Goal: Navigation & Orientation: Understand site structure

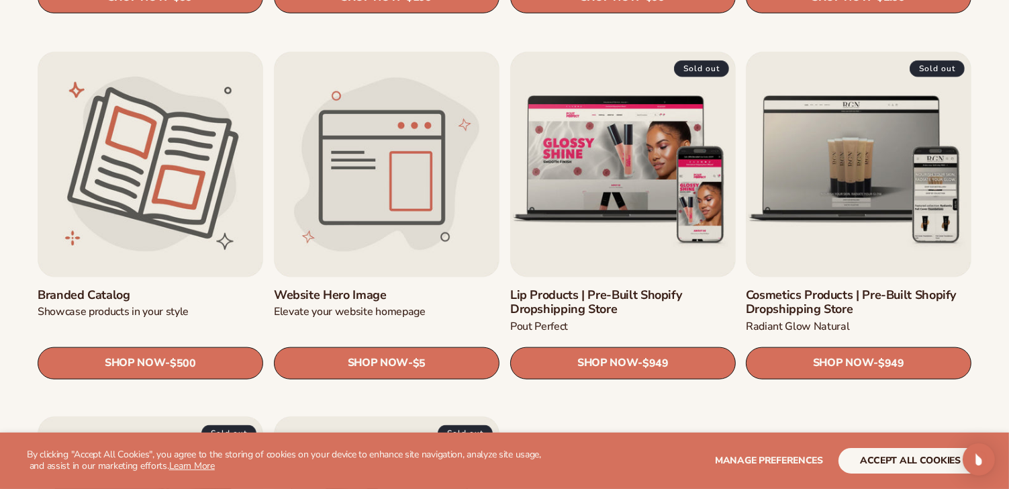
scroll to position [1478, 0]
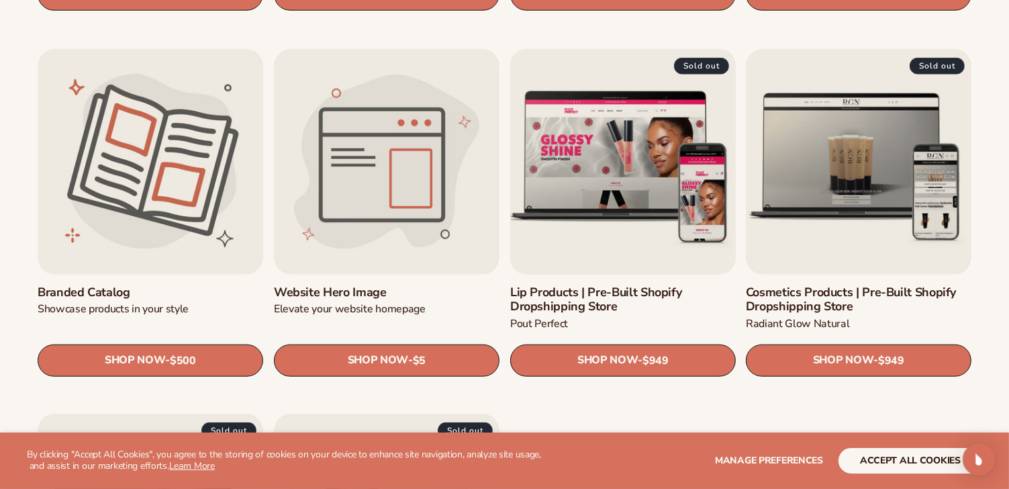
click at [633, 285] on link "Lip Products | Pre-Built Shopify Dropshipping Store" at bounding box center [623, 299] width 226 height 29
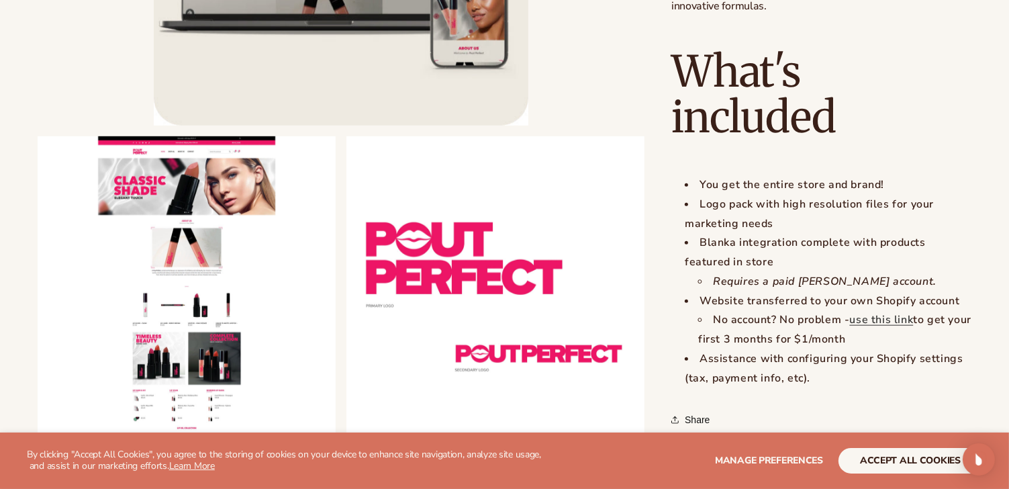
scroll to position [1410, 0]
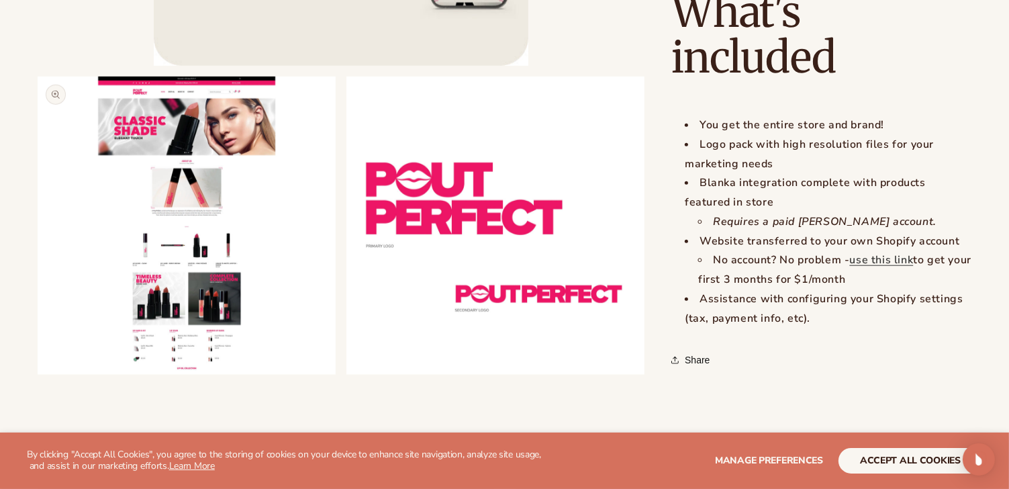
click at [38, 375] on button "Open media 2 in modal" at bounding box center [38, 375] width 0 height 0
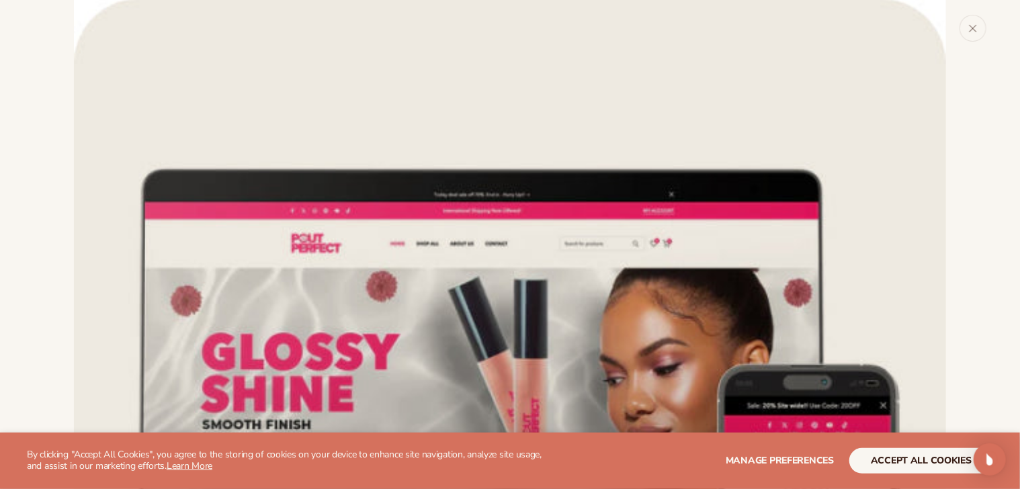
scroll to position [0, 0]
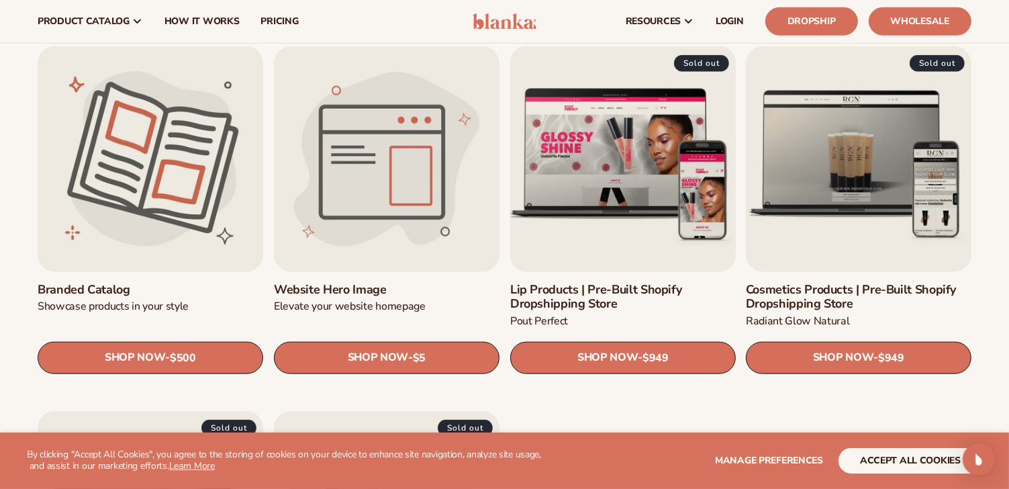
scroll to position [1478, 0]
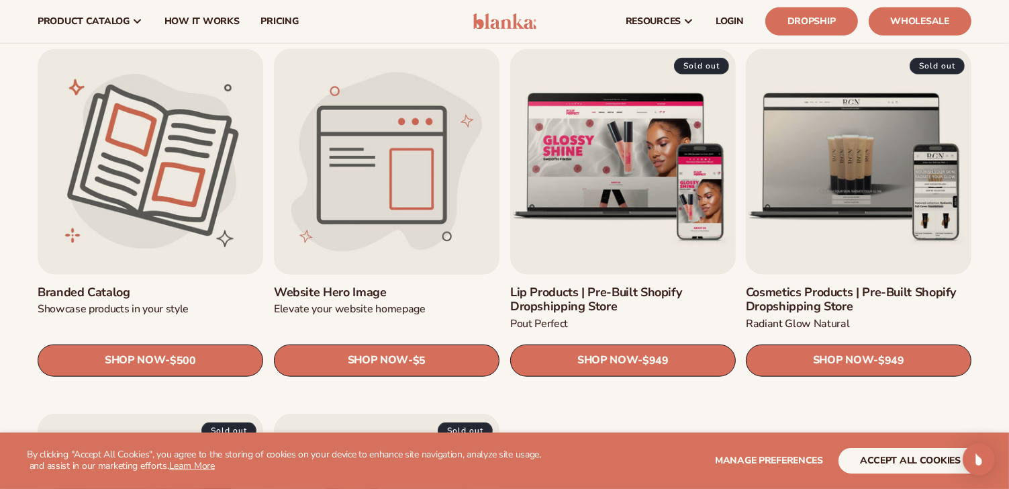
click at [368, 285] on link "Website Hero Image" at bounding box center [387, 292] width 226 height 15
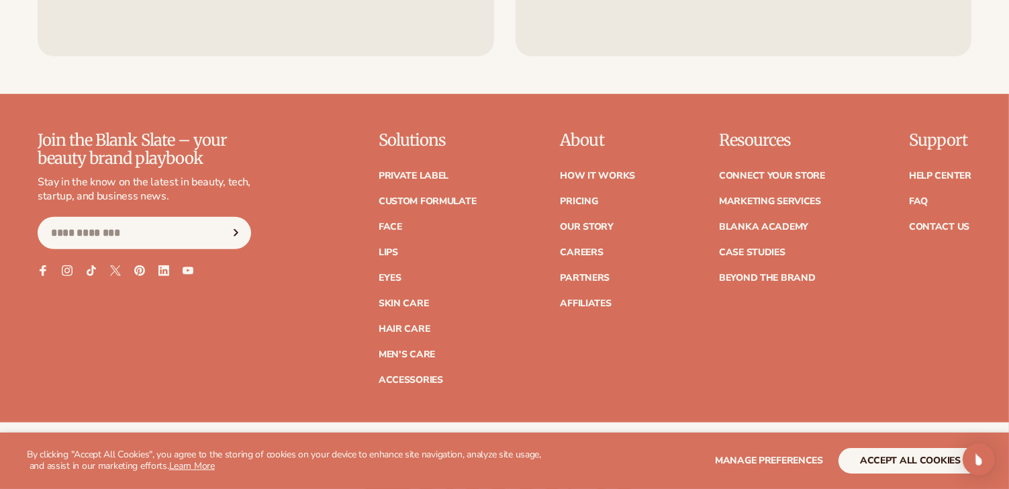
scroll to position [1142, 0]
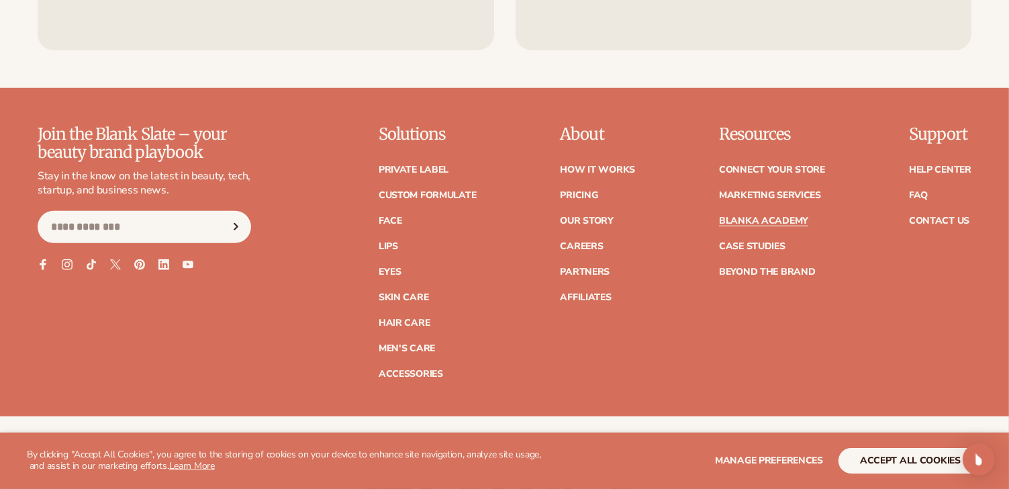
click at [754, 216] on link "Blanka Academy" at bounding box center [763, 220] width 89 height 9
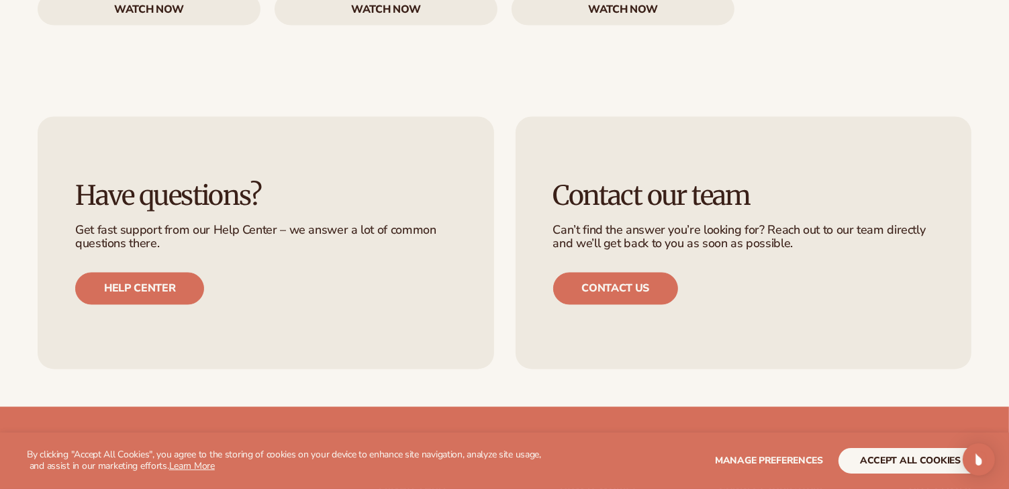
scroll to position [2552, 0]
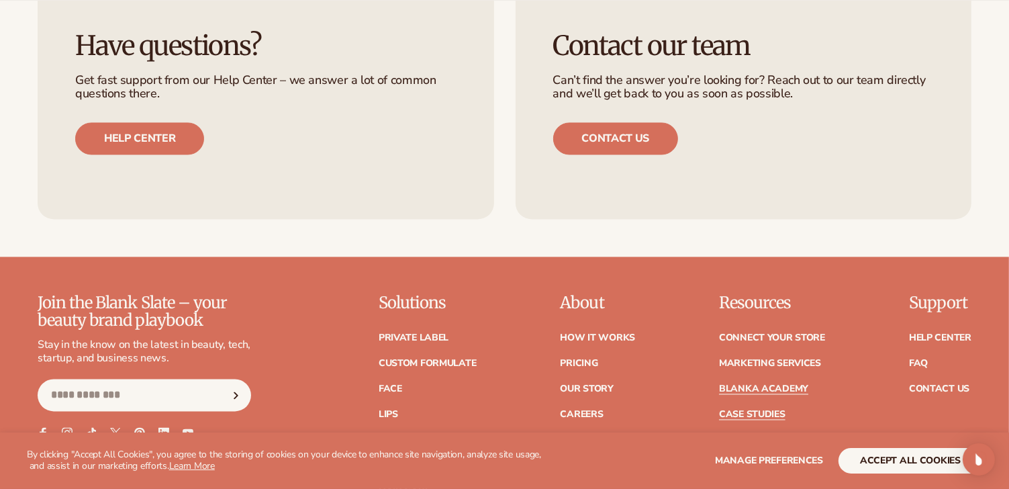
click at [757, 410] on link "Case Studies" at bounding box center [752, 414] width 66 height 9
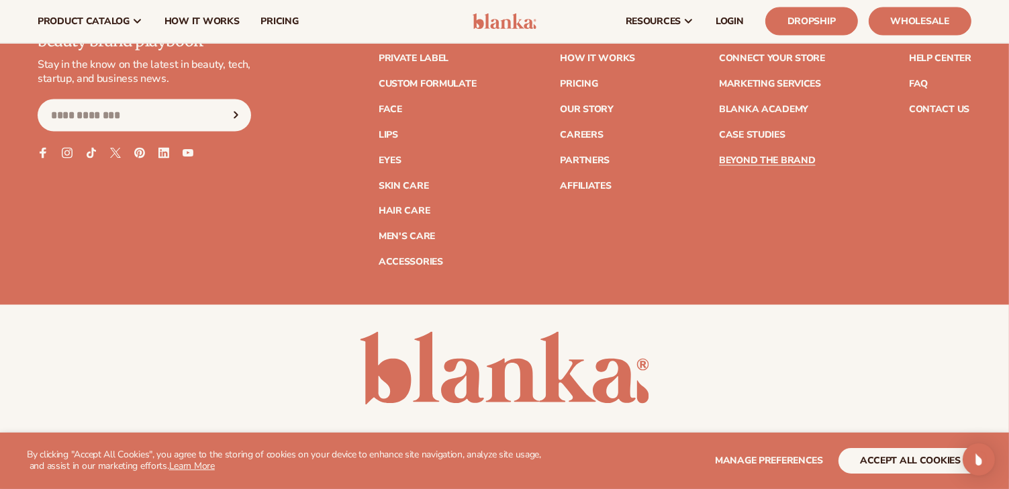
scroll to position [2179, 0]
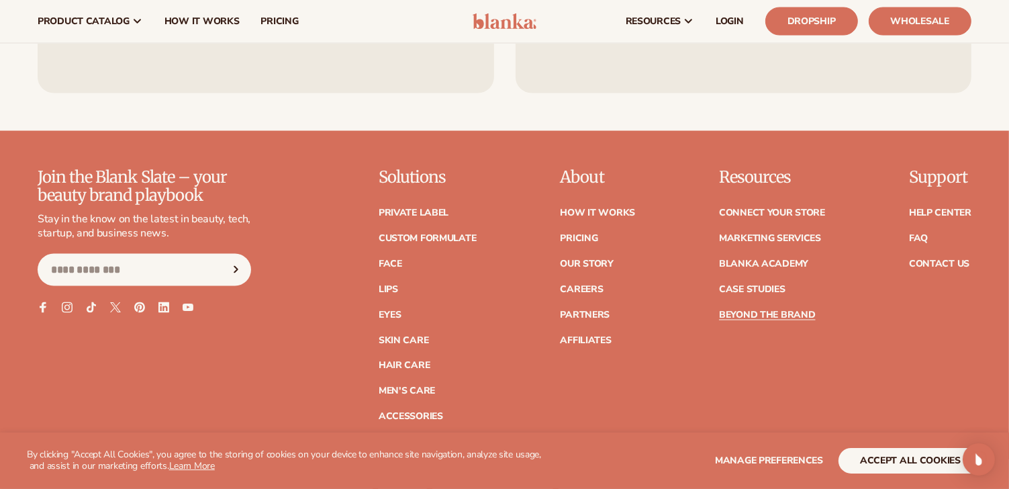
click at [765, 246] on ul "Connect your store Marketing services Blanka Academy Case Studies Beyond the br…" at bounding box center [772, 257] width 106 height 125
click at [576, 261] on link "Our Story" at bounding box center [586, 263] width 53 height 9
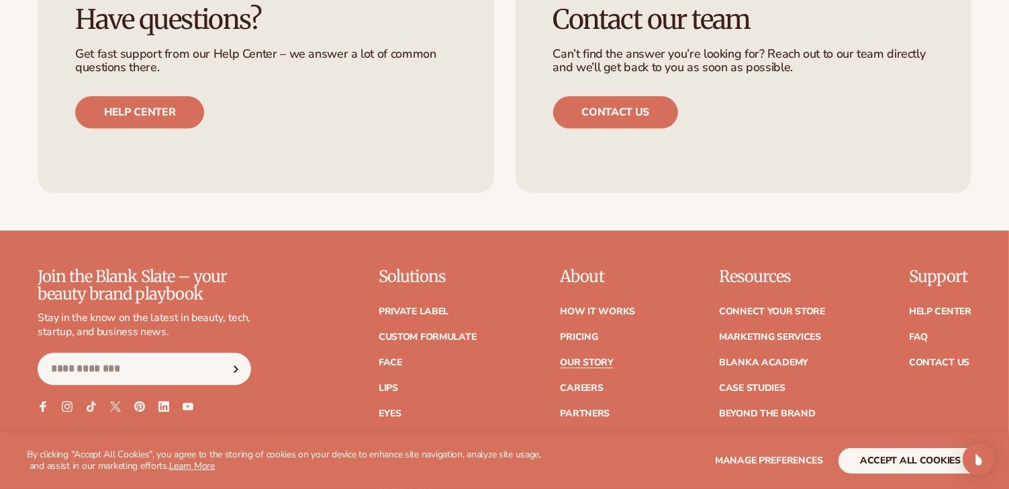
scroll to position [3627, 0]
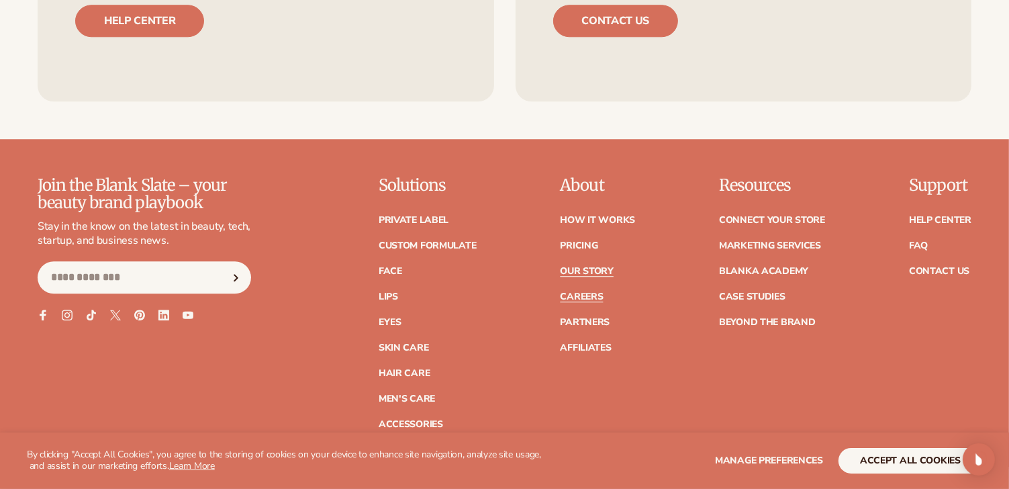
click at [575, 292] on link "Careers" at bounding box center [581, 296] width 43 height 9
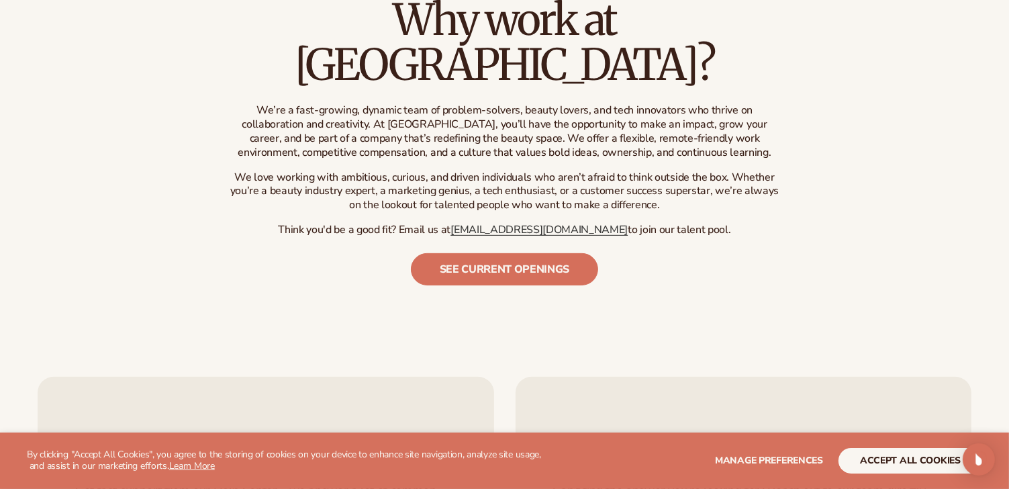
scroll to position [672, 0]
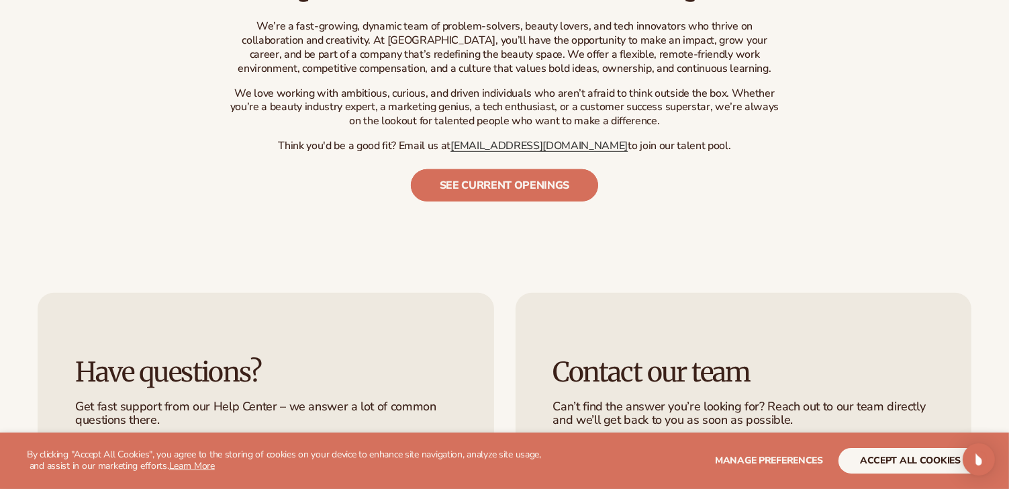
click at [487, 169] on link "See current openings" at bounding box center [505, 185] width 188 height 32
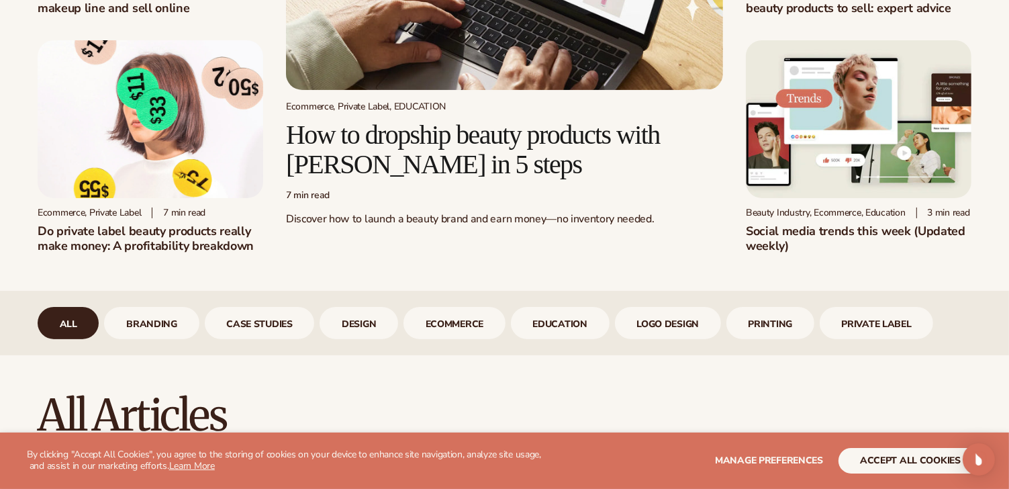
scroll to position [403, 0]
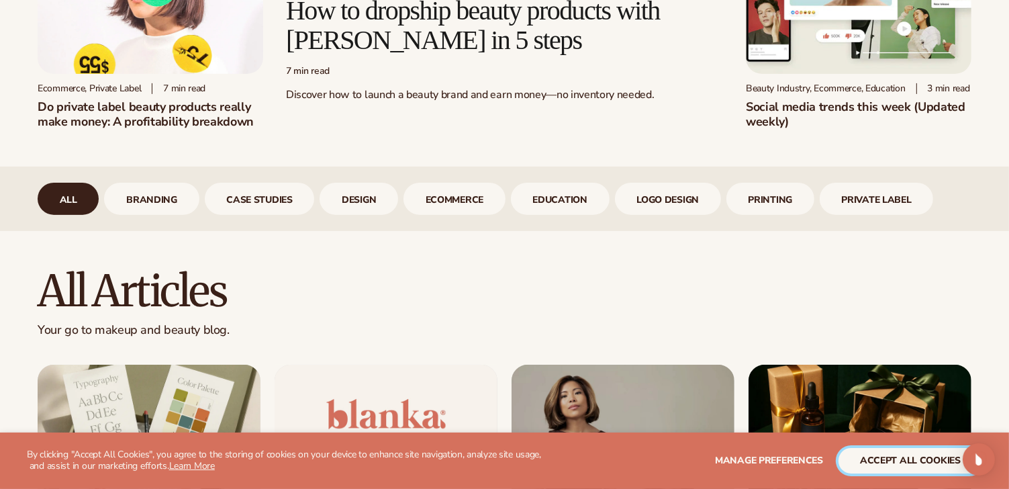
click at [885, 455] on button "accept all cookies" at bounding box center [911, 461] width 144 height 26
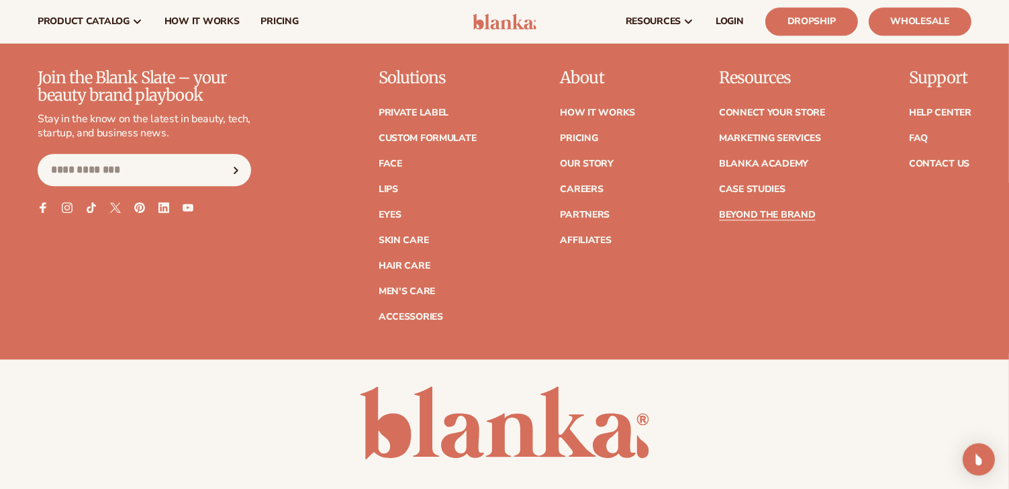
scroll to position [3354, 0]
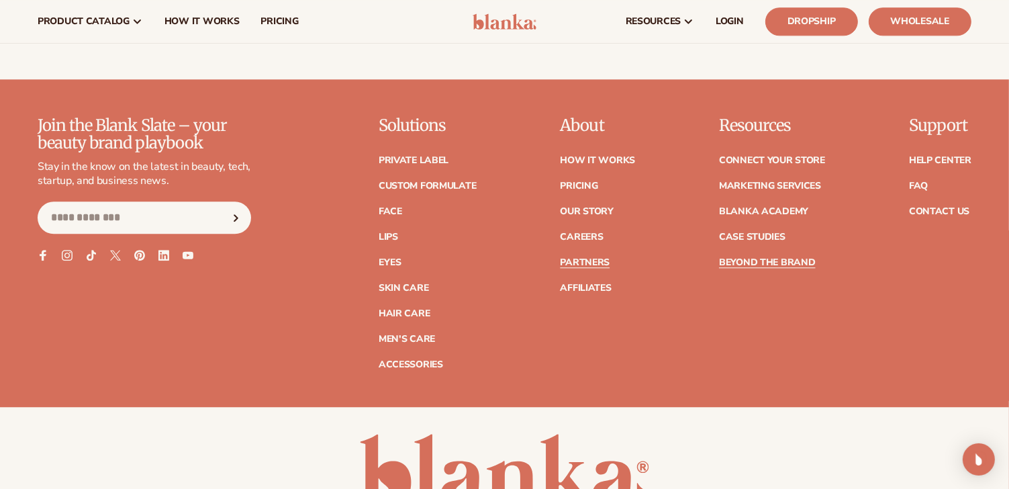
click at [580, 267] on link "Partners" at bounding box center [585, 262] width 50 height 9
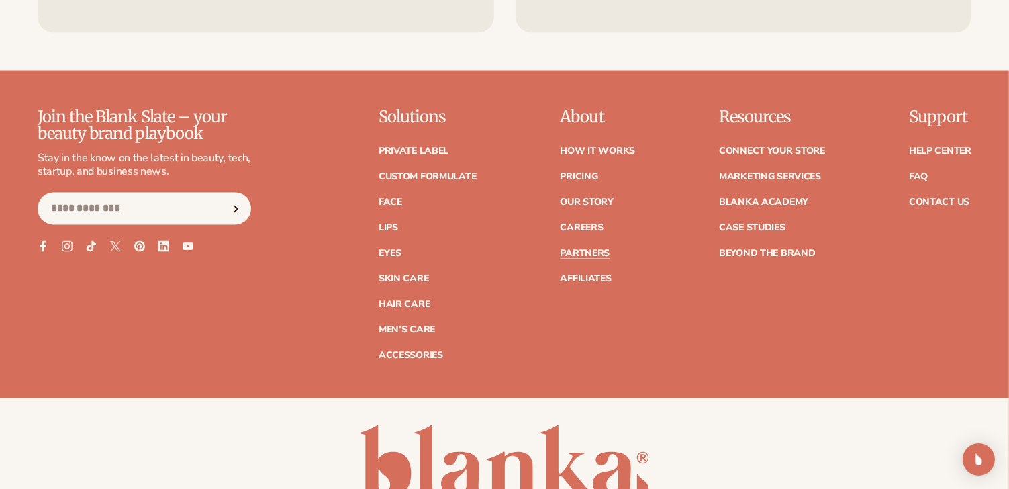
scroll to position [2418, 0]
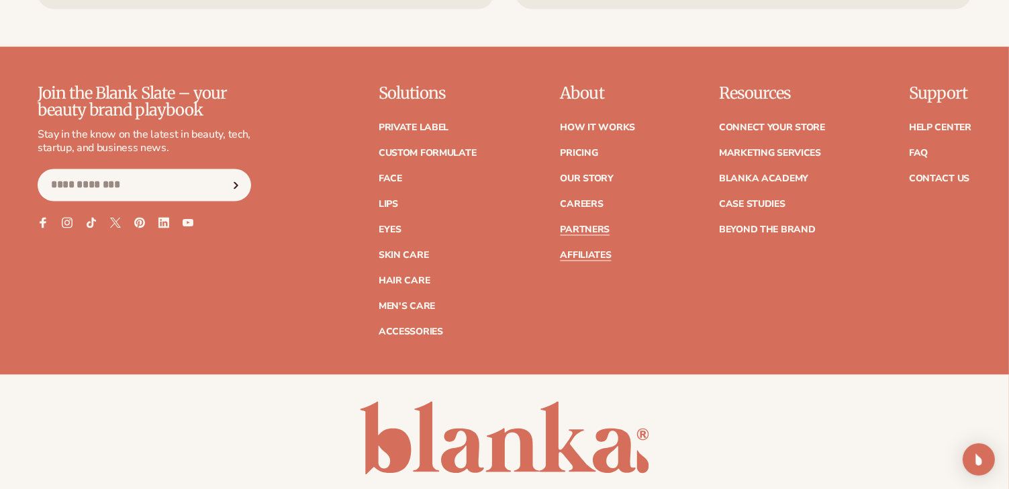
click at [578, 257] on link "Affiliates" at bounding box center [585, 255] width 51 height 9
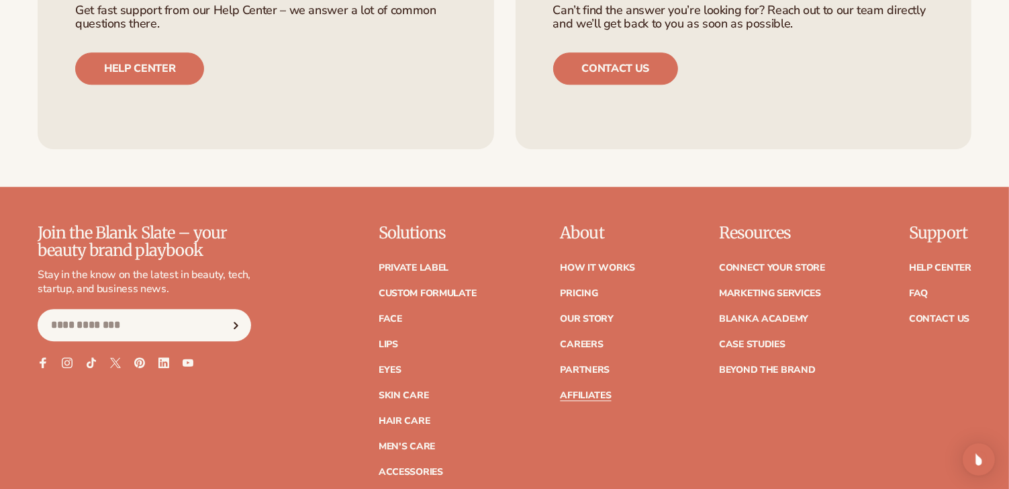
scroll to position [3425, 0]
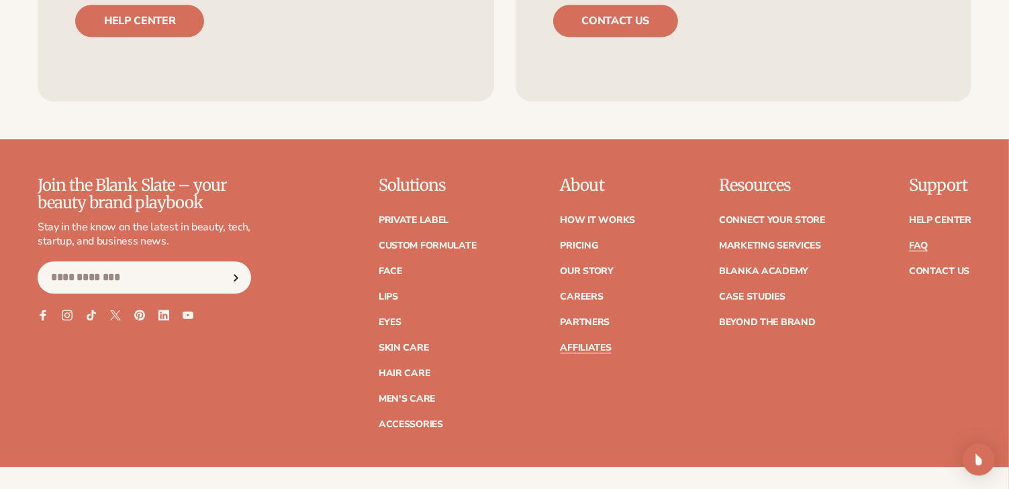
click at [915, 241] on link "FAQ" at bounding box center [918, 245] width 19 height 9
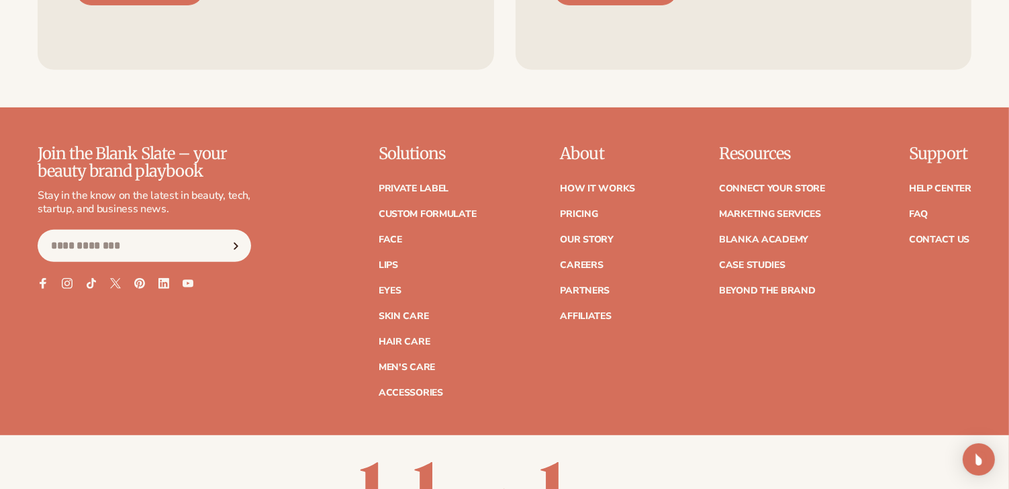
scroll to position [5642, 0]
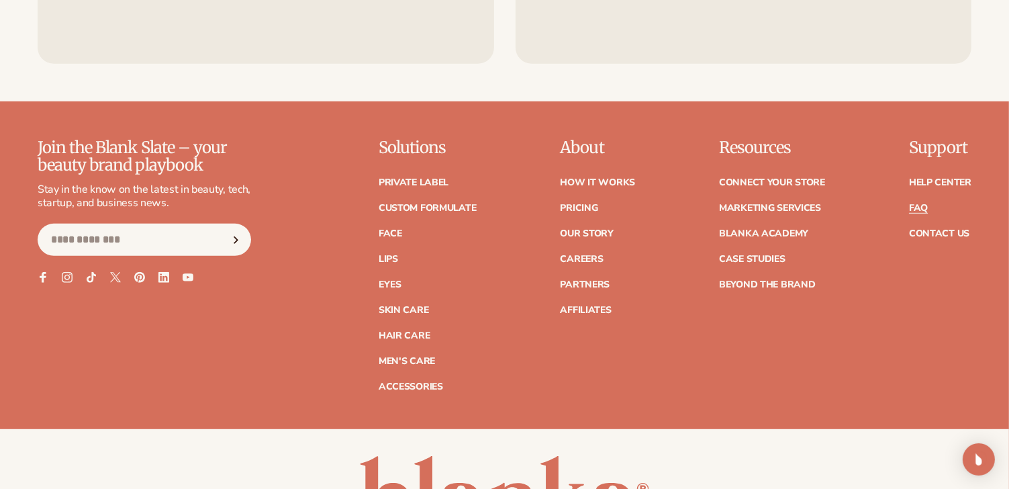
click at [923, 209] on link "FAQ" at bounding box center [918, 208] width 19 height 9
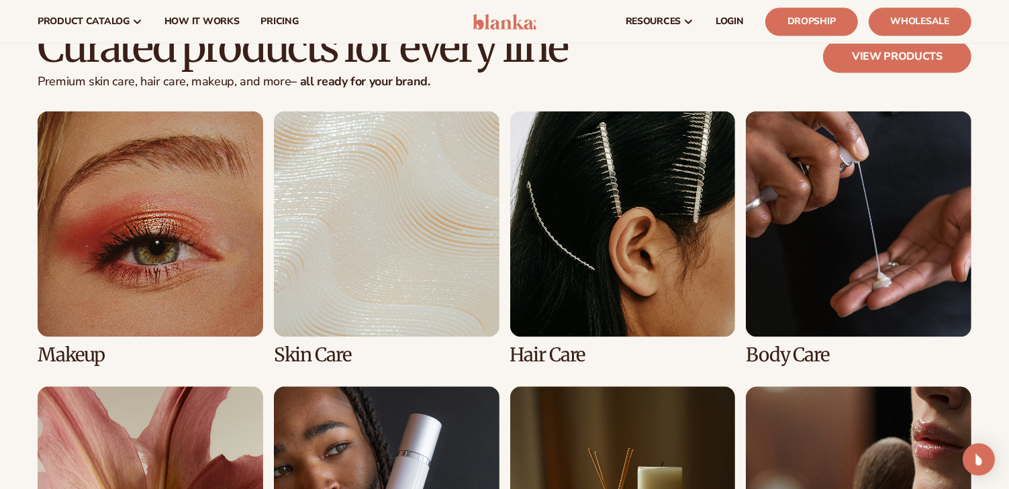
scroll to position [2754, 0]
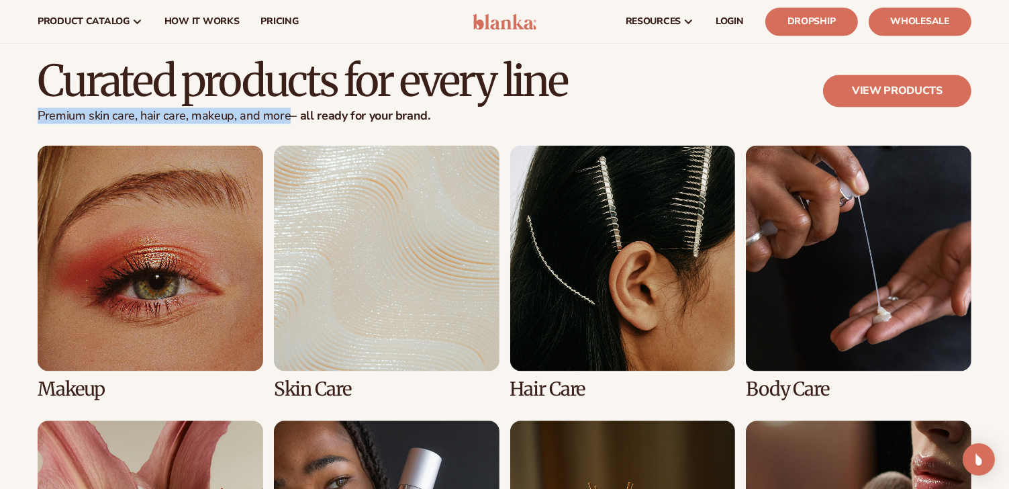
drag, startPoint x: 37, startPoint y: 115, endPoint x: 285, endPoint y: 124, distance: 248.7
click at [285, 124] on div "Curated products for every line Premium [MEDICAL_DATA], hair care, makeup, and …" at bounding box center [504, 366] width 1009 height 617
copy p "Premium skin care, hair care, makeup, and more"
